Goal: Transaction & Acquisition: Download file/media

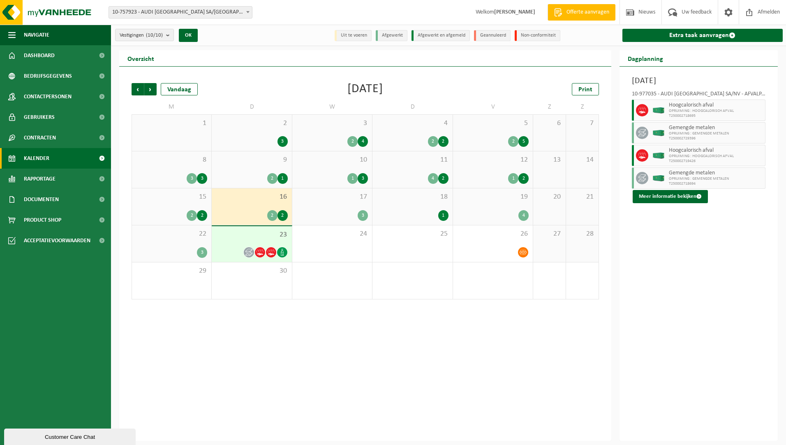
click at [253, 238] on span "23" at bounding box center [252, 234] width 72 height 9
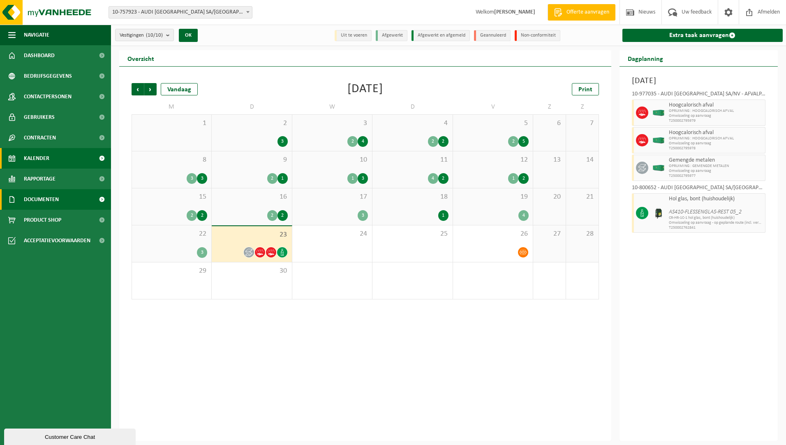
click at [52, 199] on span "Documenten" at bounding box center [41, 199] width 35 height 21
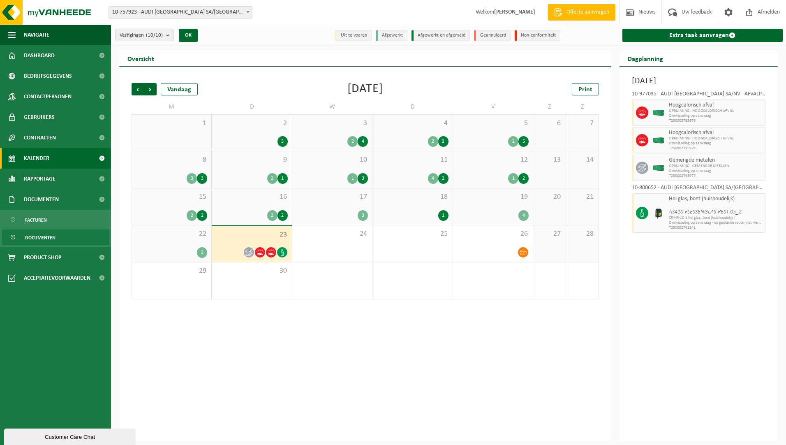
click at [49, 230] on span "Documenten" at bounding box center [40, 238] width 30 height 16
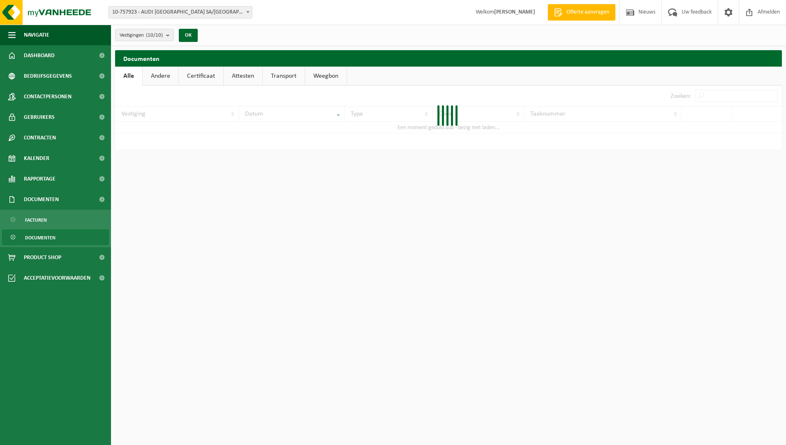
click at [48, 219] on link "Facturen" at bounding box center [55, 220] width 107 height 16
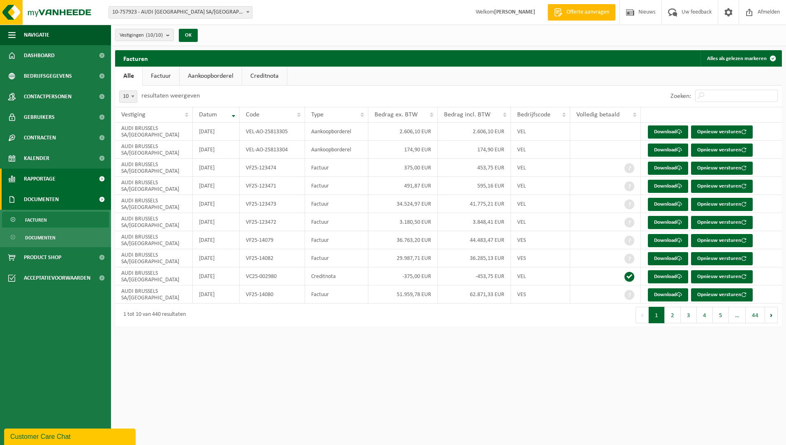
click at [53, 178] on span "Rapportage" at bounding box center [40, 179] width 32 height 21
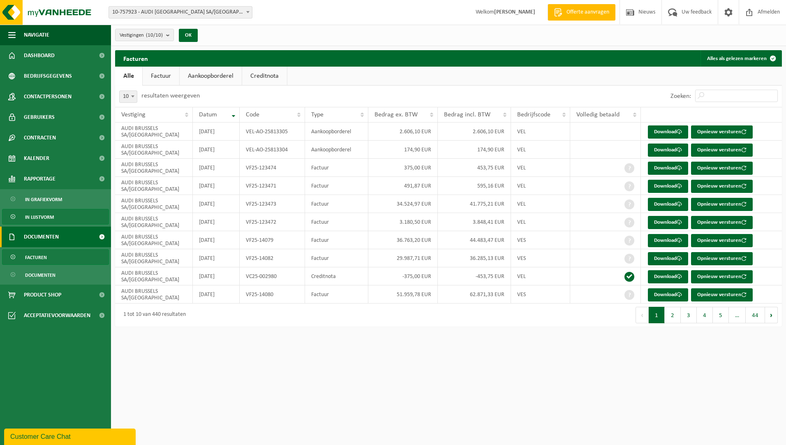
click at [40, 214] on span "In lijstvorm" at bounding box center [39, 217] width 29 height 16
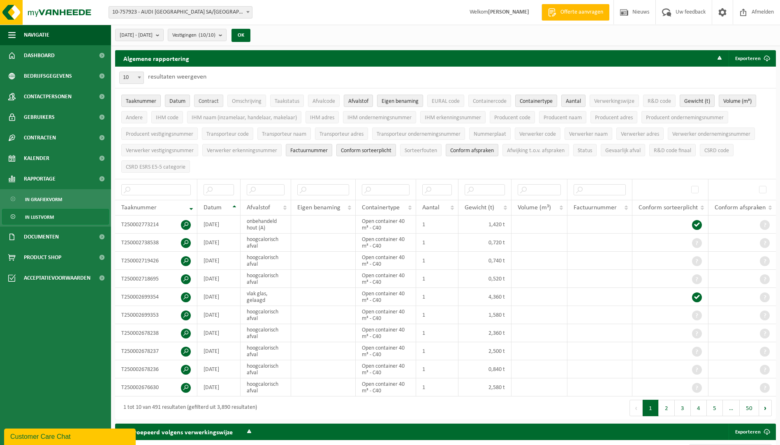
click at [208, 103] on span "Contract" at bounding box center [209, 101] width 20 height 6
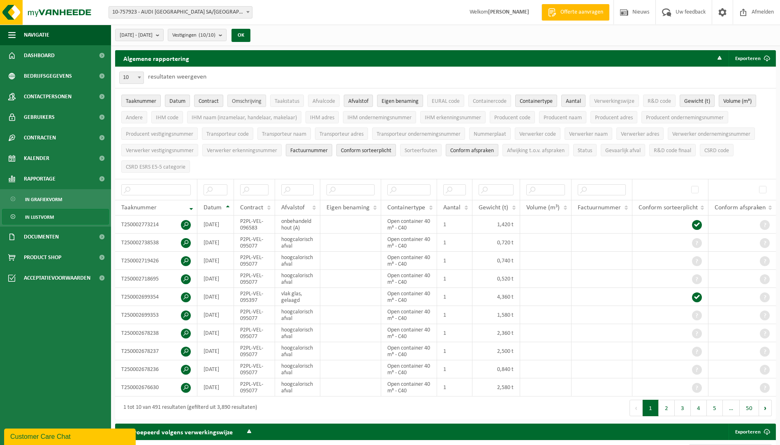
click at [249, 100] on span "Omschrijving" at bounding box center [247, 101] width 30 height 6
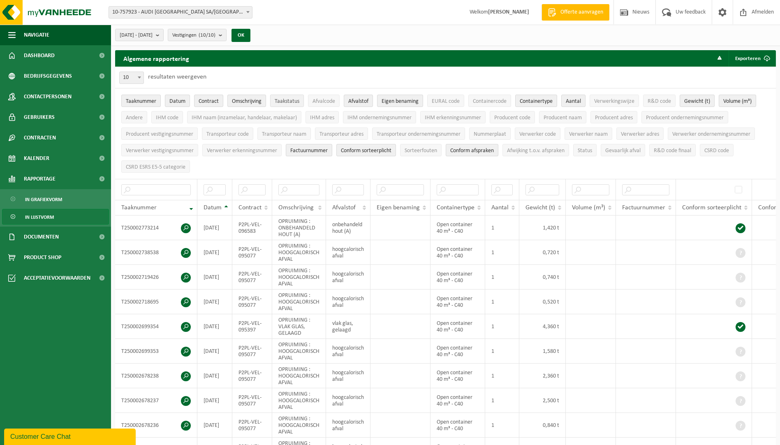
drag, startPoint x: 283, startPoint y: 98, endPoint x: 324, endPoint y: 101, distance: 41.6
click at [283, 98] on span "Taakstatus" at bounding box center [287, 101] width 25 height 6
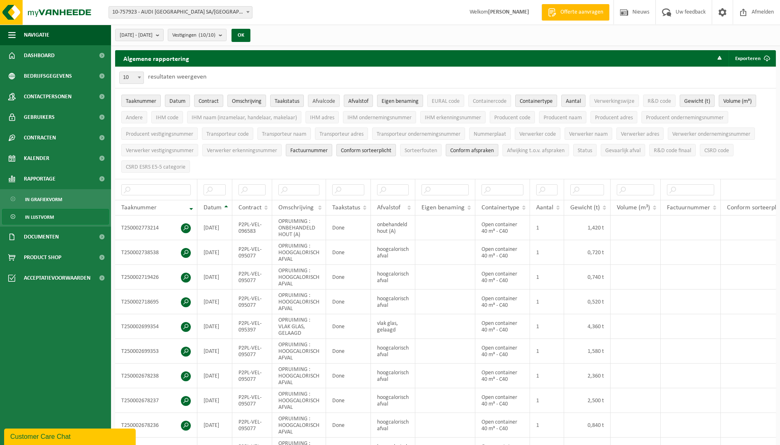
click at [329, 102] on span "Afvalcode" at bounding box center [324, 101] width 23 height 6
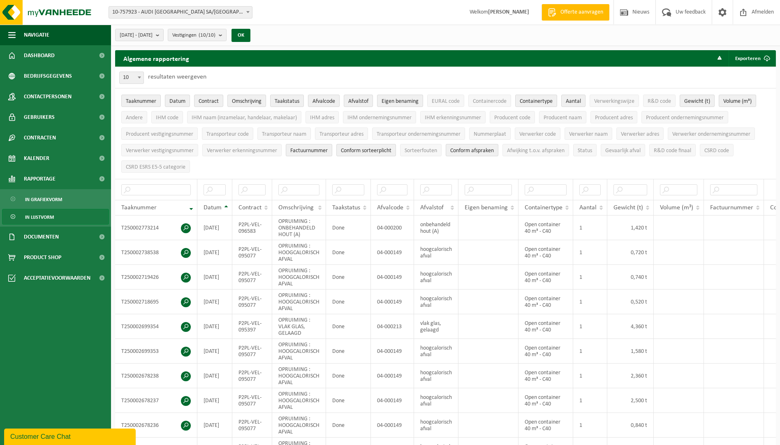
click at [452, 106] on li "EURAL code" at bounding box center [445, 101] width 41 height 16
drag, startPoint x: 486, startPoint y: 102, endPoint x: 471, endPoint y: 102, distance: 14.8
click at [486, 102] on span "Containercode" at bounding box center [490, 101] width 34 height 6
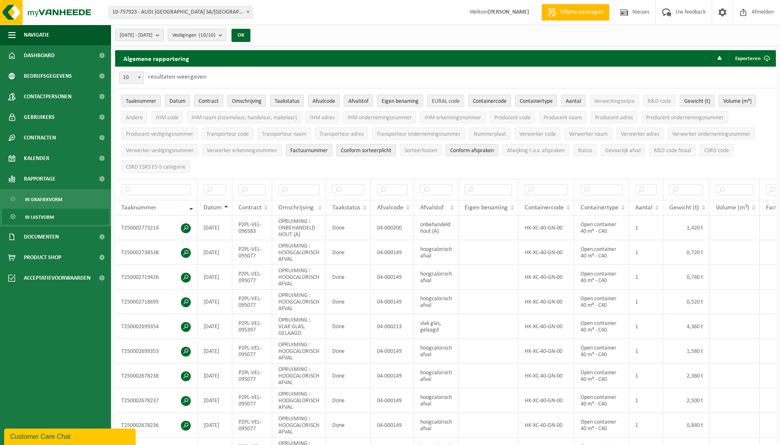
click at [443, 100] on span "EURAL code" at bounding box center [446, 101] width 28 height 6
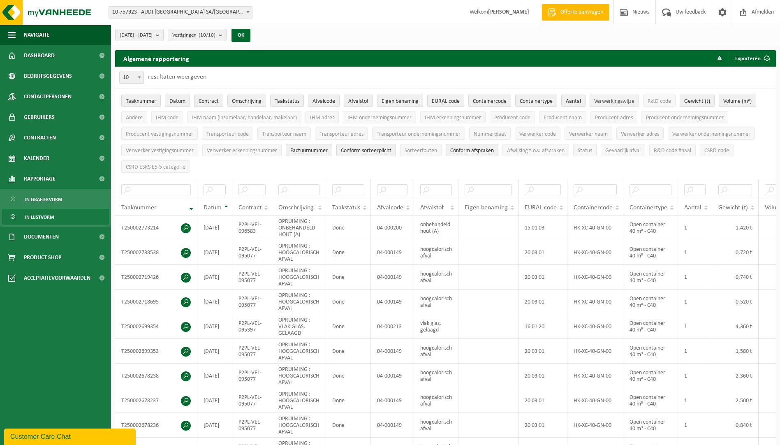
click at [617, 97] on button "Verwerkingswijze" at bounding box center [614, 101] width 49 height 12
click at [663, 93] on li "R&D code" at bounding box center [659, 101] width 37 height 16
drag, startPoint x: 662, startPoint y: 98, endPoint x: 648, endPoint y: 102, distance: 13.8
click at [653, 101] on span "R&D code" at bounding box center [659, 101] width 23 height 6
click at [133, 115] on span "Andere" at bounding box center [134, 118] width 17 height 6
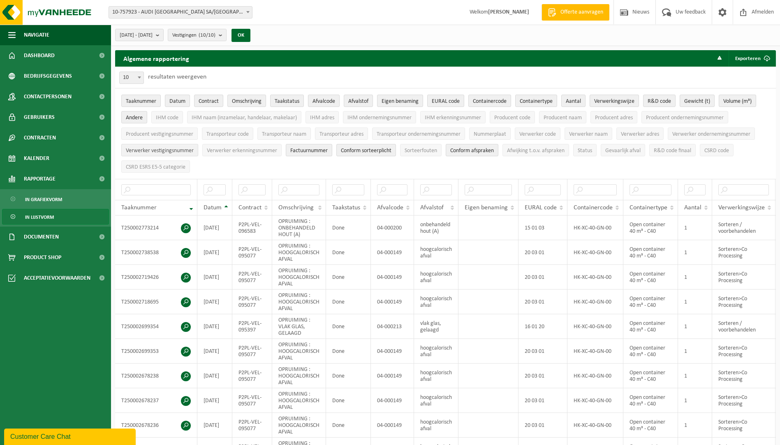
drag, startPoint x: 138, startPoint y: 130, endPoint x: 141, endPoint y: 144, distance: 14.9
click at [138, 133] on button "Producent vestigingsnummer" at bounding box center [159, 133] width 76 height 12
drag, startPoint x: 141, startPoint y: 144, endPoint x: 142, endPoint y: 154, distance: 9.5
click at [141, 148] on button "Verwerker vestigingsnummer" at bounding box center [159, 150] width 77 height 12
click at [142, 161] on li "CSRD ESRS E5-5 categorie" at bounding box center [155, 166] width 73 height 16
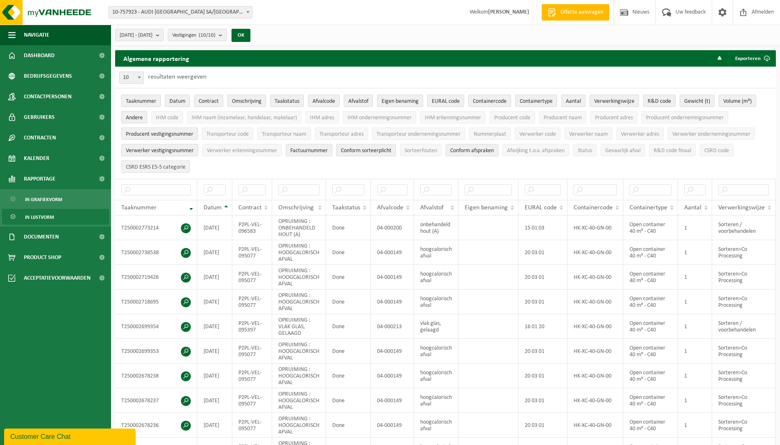
click at [145, 164] on span "CSRD ESRS E5-5 categorie" at bounding box center [156, 167] width 60 height 6
click at [171, 111] on button "IHM code" at bounding box center [167, 117] width 32 height 12
drag, startPoint x: 213, startPoint y: 115, endPoint x: 221, endPoint y: 130, distance: 16.9
click at [214, 118] on span "IHM naam (inzamelaar, handelaar, makelaar)" at bounding box center [244, 118] width 105 height 6
drag, startPoint x: 221, startPoint y: 130, endPoint x: 220, endPoint y: 137, distance: 6.2
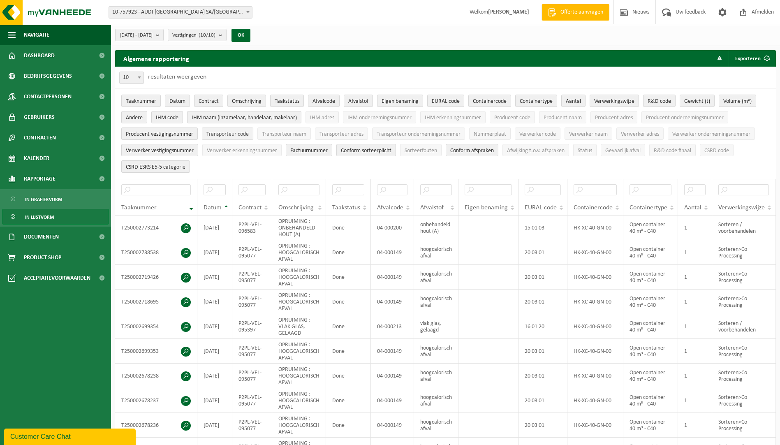
click at [221, 134] on span "Transporteur code" at bounding box center [227, 134] width 42 height 6
click at [225, 155] on li "Verwerker erkenningsnummer" at bounding box center [241, 150] width 83 height 16
click at [264, 151] on span "Verwerker erkenningsnummer" at bounding box center [242, 151] width 70 height 6
click at [286, 138] on button "Transporteur naam" at bounding box center [283, 133] width 53 height 12
drag, startPoint x: 324, startPoint y: 116, endPoint x: 331, endPoint y: 123, distance: 10.2
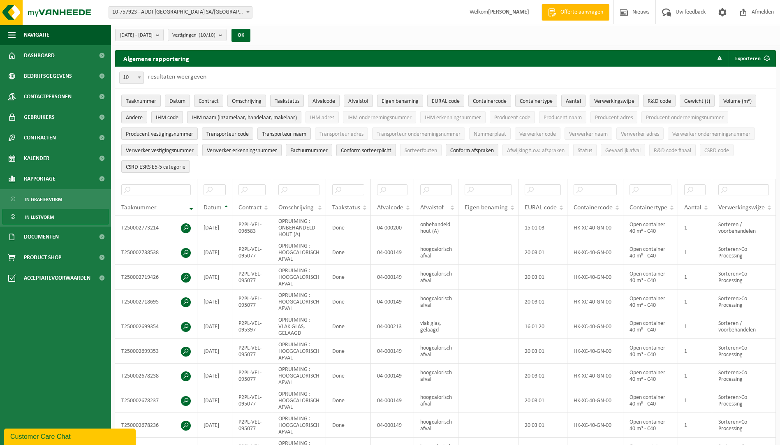
click at [325, 116] on span "IHM adres" at bounding box center [322, 118] width 24 height 6
click at [335, 128] on button "Transporteur adres" at bounding box center [341, 133] width 53 height 12
click at [363, 116] on span "IHM ondernemingsnummer" at bounding box center [379, 118] width 64 height 6
drag, startPoint x: 395, startPoint y: 127, endPoint x: 410, endPoint y: 139, distance: 19.7
click at [400, 132] on button "Transporteur ondernemingsnummer" at bounding box center [418, 133] width 93 height 12
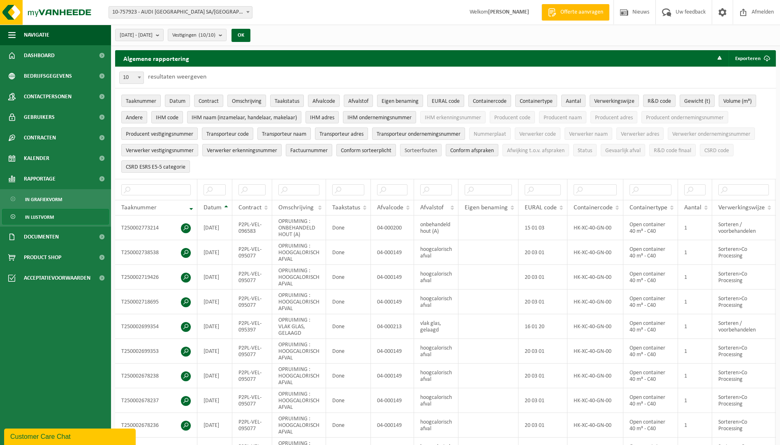
drag, startPoint x: 411, startPoint y: 142, endPoint x: 414, endPoint y: 146, distance: 4.4
click at [414, 146] on li "Sorteerfouten" at bounding box center [421, 150] width 46 height 16
click at [414, 148] on span "Sorteerfouten" at bounding box center [421, 151] width 32 height 6
click at [447, 116] on span "IHM erkenningsnummer" at bounding box center [453, 118] width 56 height 6
click at [519, 122] on button "Producent code" at bounding box center [512, 117] width 45 height 12
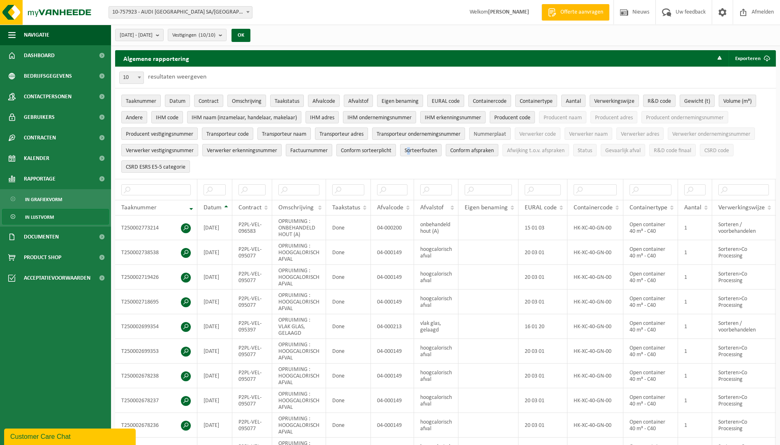
click at [506, 134] on span "Nummerplaat" at bounding box center [490, 134] width 32 height 6
click at [517, 142] on li "Afwijking t.o.v. afspraken" at bounding box center [535, 150] width 71 height 16
click at [525, 148] on span "Afwijking t.o.v. afspraken" at bounding box center [536, 151] width 58 height 6
click at [533, 137] on span "Verwerker code" at bounding box center [537, 134] width 37 height 6
click at [560, 118] on span "Producent naam" at bounding box center [563, 118] width 38 height 6
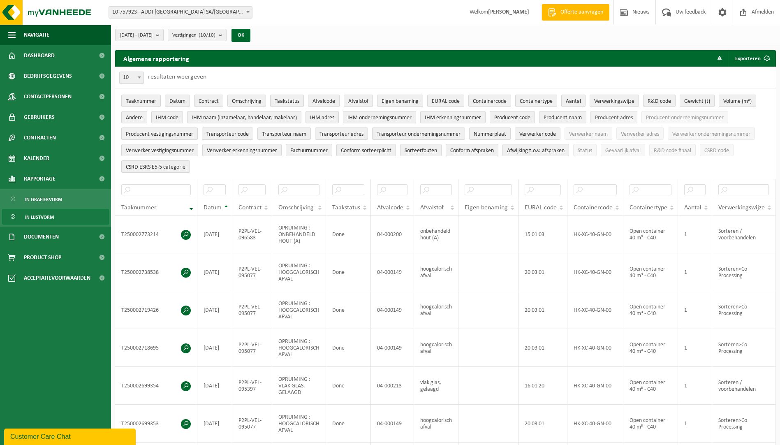
drag, startPoint x: 612, startPoint y: 119, endPoint x: 602, endPoint y: 131, distance: 15.5
click at [610, 122] on button "Producent adres" at bounding box center [614, 117] width 47 height 12
click at [592, 142] on li "Status" at bounding box center [585, 150] width 28 height 16
drag, startPoint x: 592, startPoint y: 142, endPoint x: 587, endPoint y: 149, distance: 8.6
click at [587, 149] on span "Status" at bounding box center [585, 151] width 14 height 6
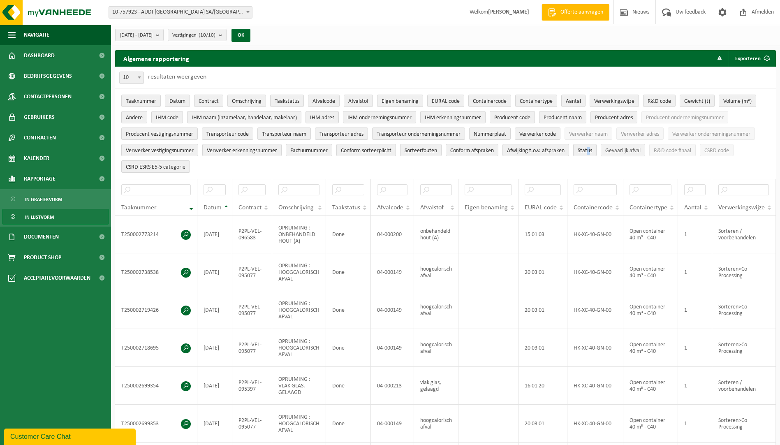
drag, startPoint x: 591, startPoint y: 136, endPoint x: 615, endPoint y: 147, distance: 26.3
click at [591, 136] on span "Verwerker naam" at bounding box center [588, 134] width 39 height 6
click at [617, 148] on span "Gevaarlijk afval" at bounding box center [622, 151] width 35 height 6
click at [628, 138] on button "Verwerker adres" at bounding box center [639, 133] width 47 height 12
drag, startPoint x: 662, startPoint y: 111, endPoint x: 677, endPoint y: 125, distance: 20.4
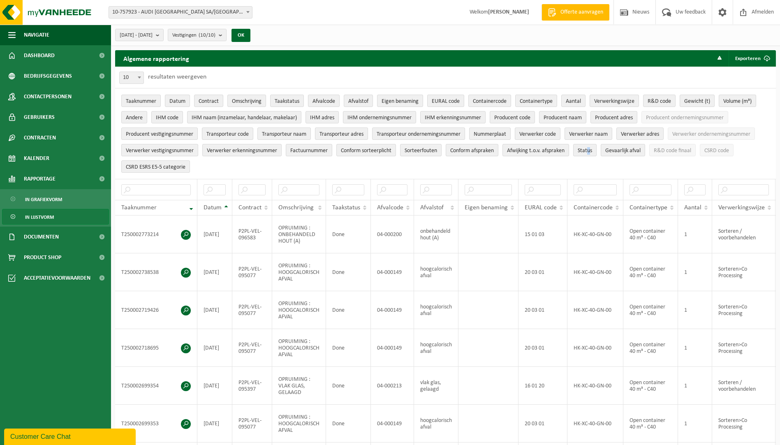
click at [669, 120] on button "Producent ondernemingsnummer" at bounding box center [684, 117] width 87 height 12
drag, startPoint x: 695, startPoint y: 131, endPoint x: 684, endPoint y: 150, distance: 21.9
click at [695, 131] on span "Verwerker ondernemingsnummer" at bounding box center [711, 134] width 78 height 6
drag, startPoint x: 684, startPoint y: 150, endPoint x: 709, endPoint y: 148, distance: 24.7
click at [685, 150] on span "R&D code finaal" at bounding box center [672, 151] width 37 height 6
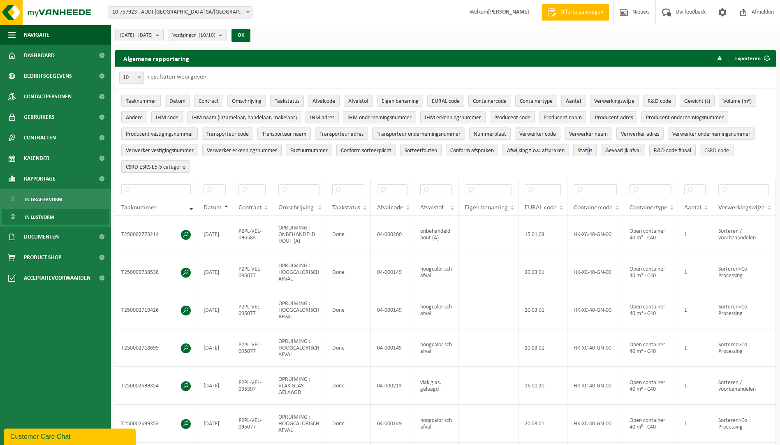
click at [711, 148] on span "CSRD code" at bounding box center [716, 151] width 25 height 6
click at [745, 63] on button "Exporteren" at bounding box center [752, 58] width 46 height 16
click at [729, 91] on link "Alle beschikbare kolommen" at bounding box center [737, 91] width 74 height 16
click at [289, 71] on div "10 25 50 100 10 resultaten weergeven" at bounding box center [445, 77] width 661 height 21
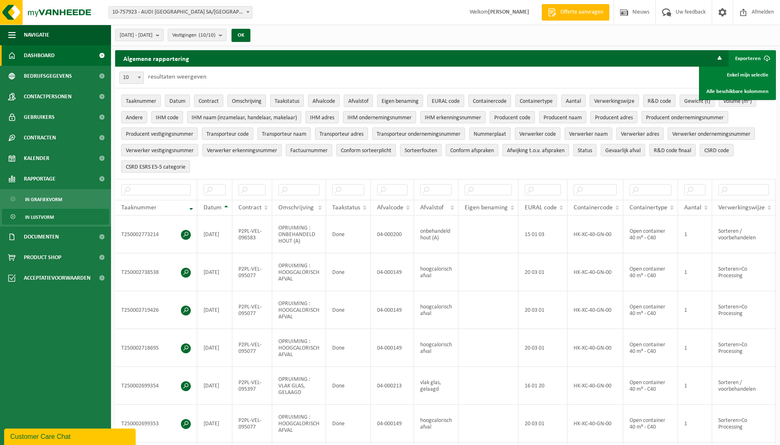
click at [50, 55] on span "Dashboard" at bounding box center [39, 55] width 31 height 21
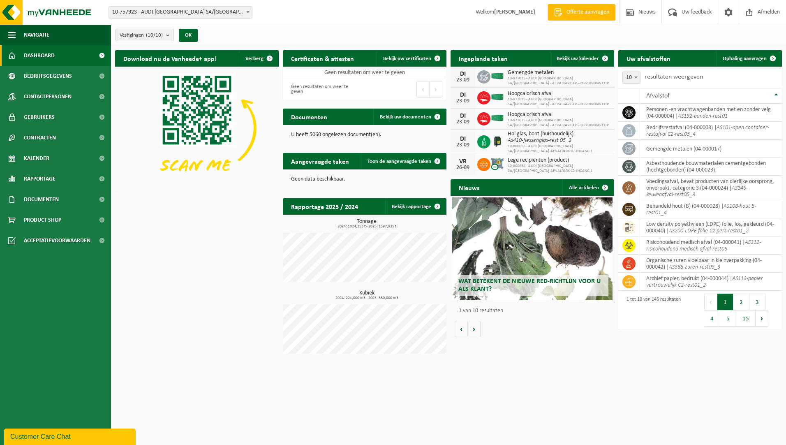
click at [230, 264] on div "Download nu de Vanheede+ app! Verberg Certificaten & attesten Bekijk uw certifi…" at bounding box center [448, 204] width 671 height 316
click at [47, 198] on span "Documenten" at bounding box center [41, 199] width 35 height 21
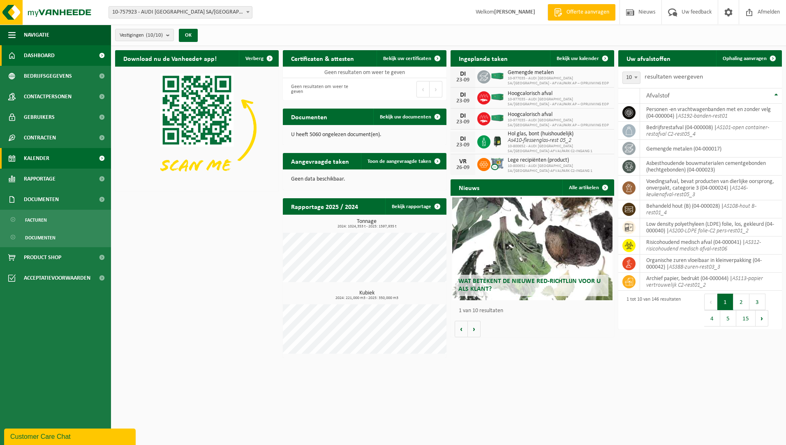
click at [51, 158] on link "Kalender" at bounding box center [55, 158] width 111 height 21
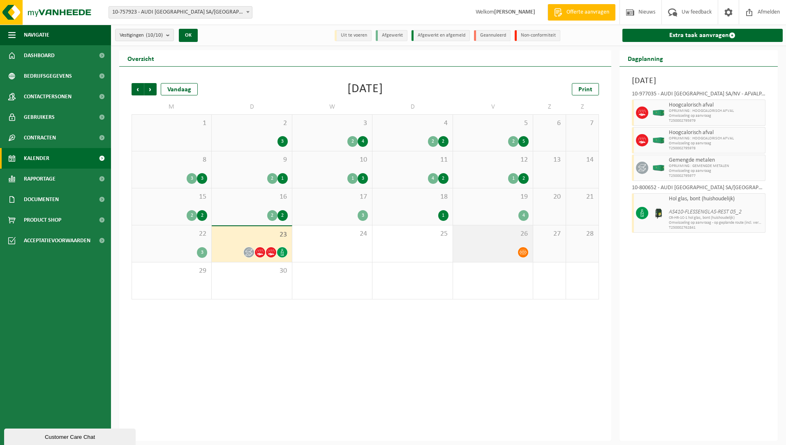
click at [489, 231] on span "26" at bounding box center [493, 233] width 72 height 9
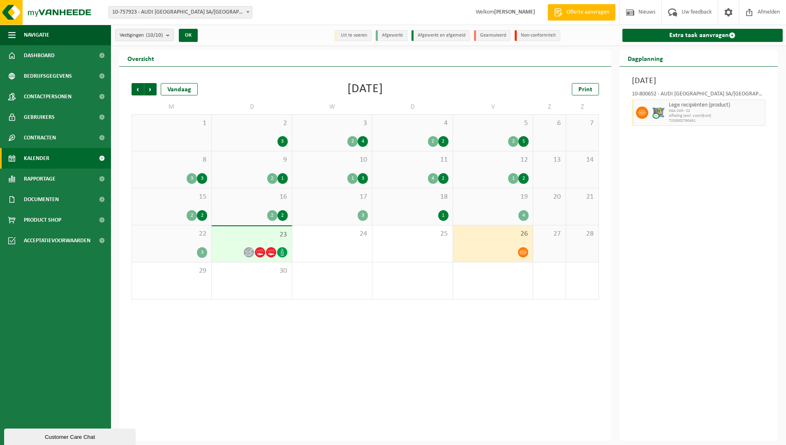
click at [445, 82] on div "Vorige Volgende Vandaag [DATE] Print M D W D V Z Z 1 2 3 3 2 4 4 2 2 5 2 5 6 7 …" at bounding box center [365, 191] width 476 height 233
